Goal: Check status

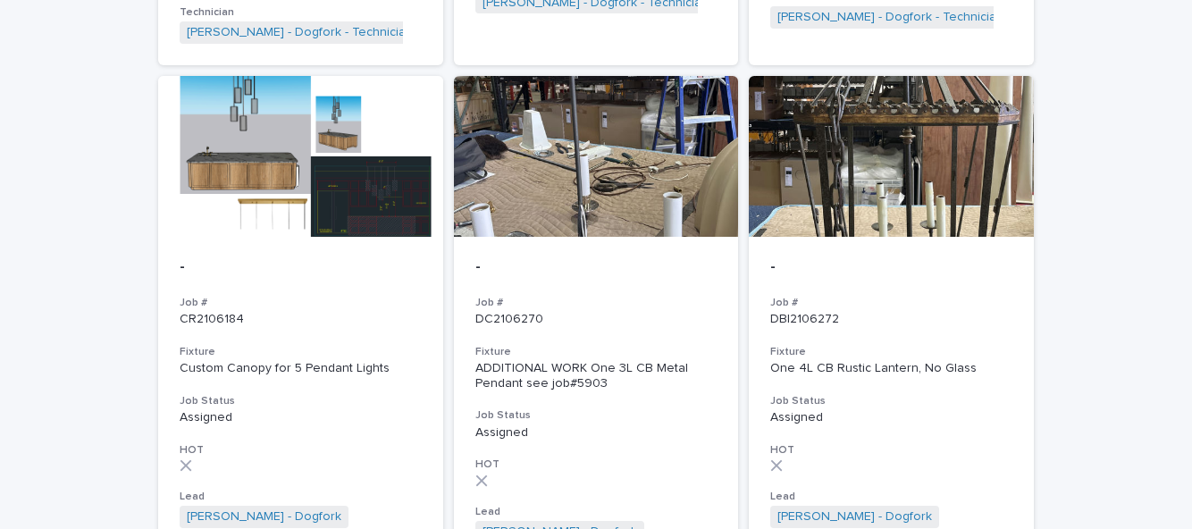
scroll to position [1865, 0]
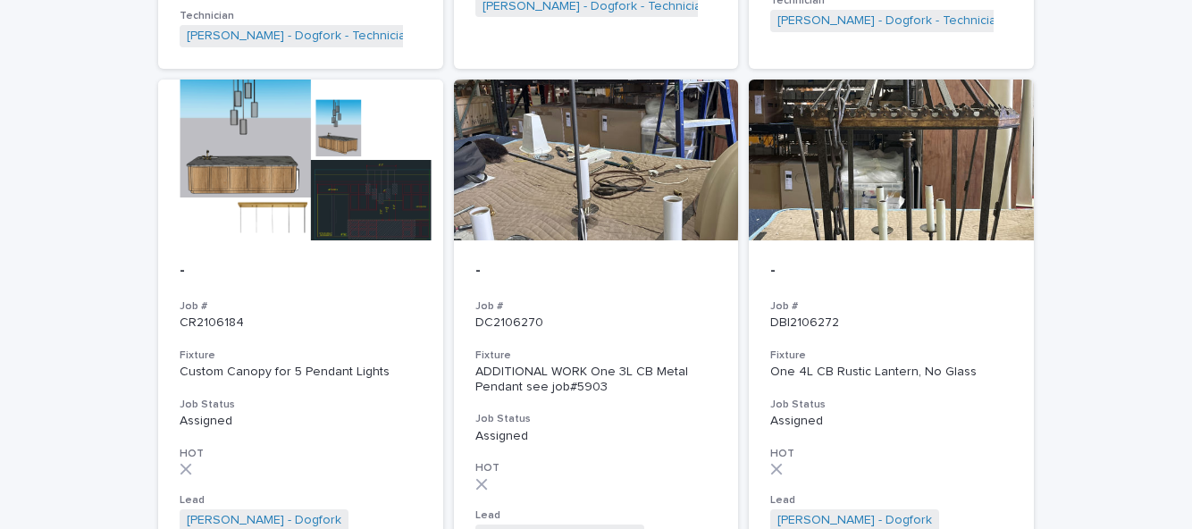
click at [944, 315] on p "DBI2106272" at bounding box center [891, 322] width 242 height 15
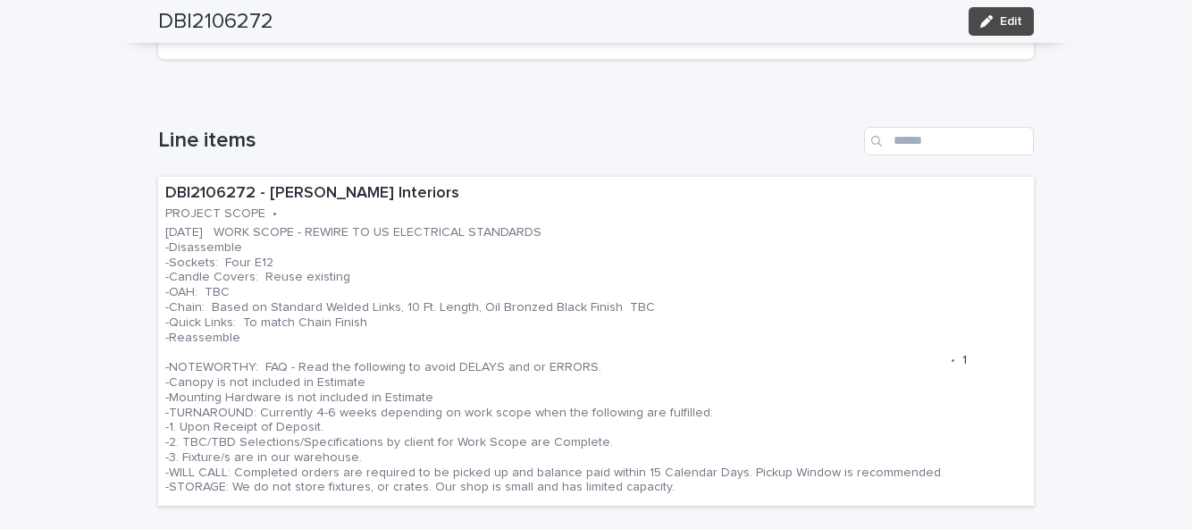
scroll to position [521, 0]
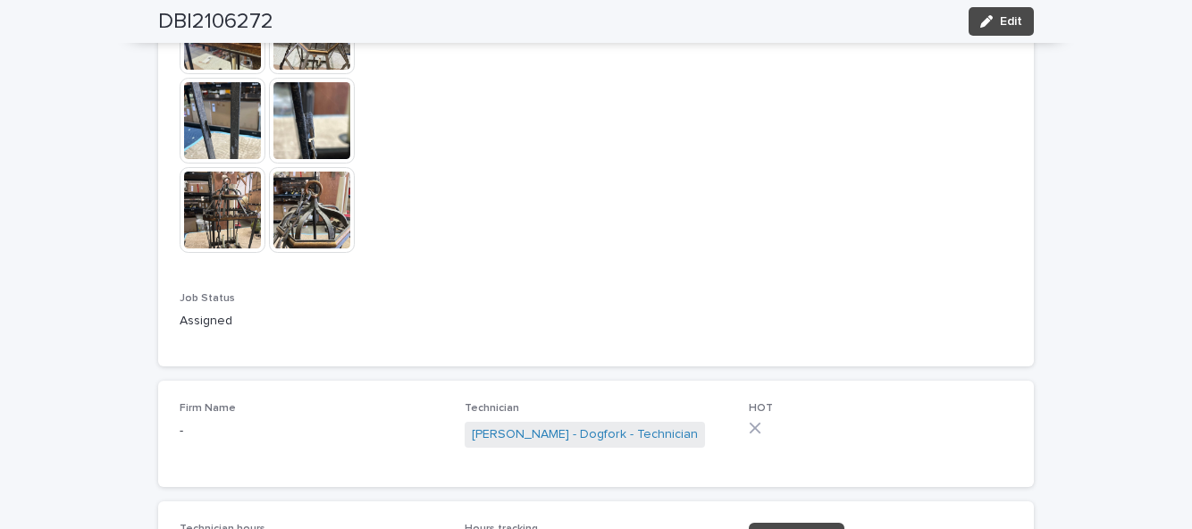
scroll to position [1331, 0]
